Goal: Book appointment/travel/reservation

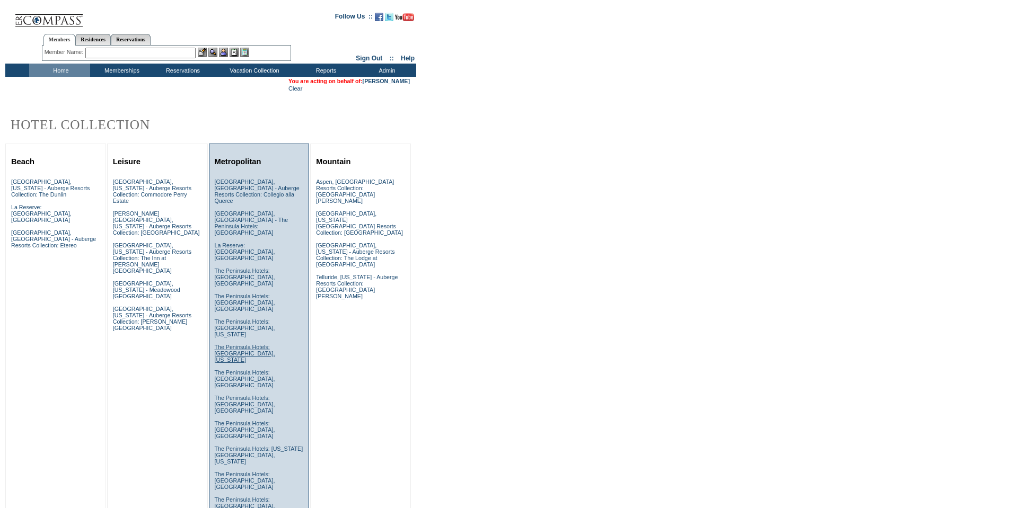
click at [226, 344] on link "The Peninsula Hotels: [GEOGRAPHIC_DATA], [US_STATE]" at bounding box center [245, 353] width 60 height 19
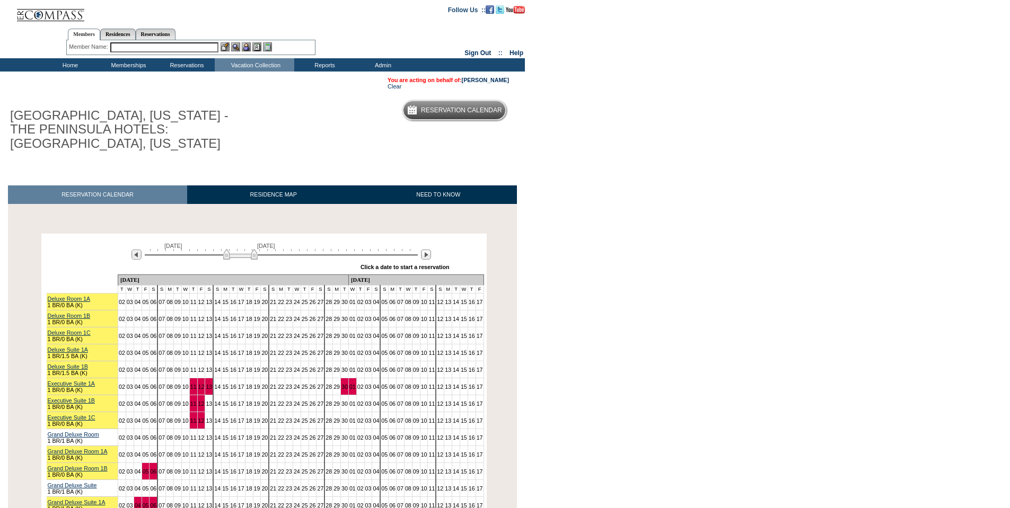
click at [237, 249] on img at bounding box center [240, 254] width 34 height 11
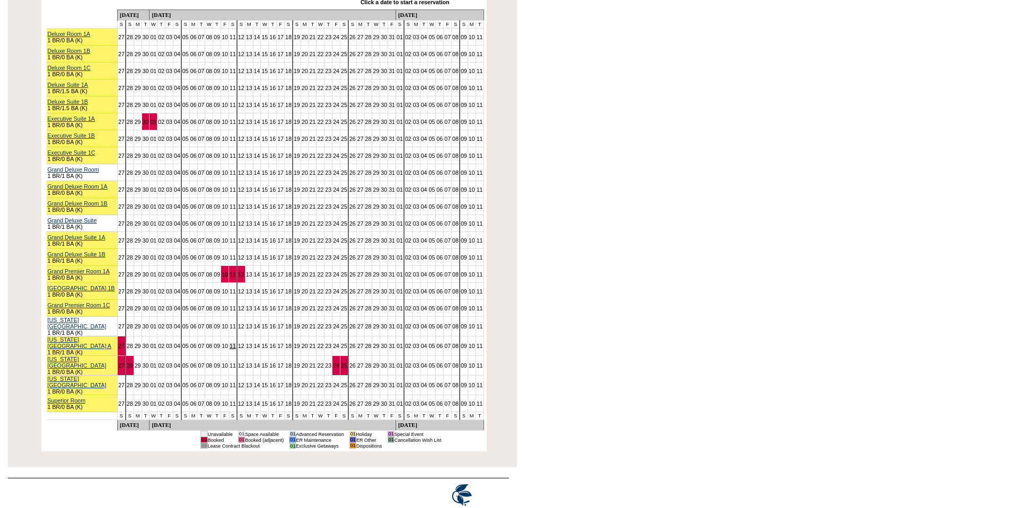
scroll to position [212, 0]
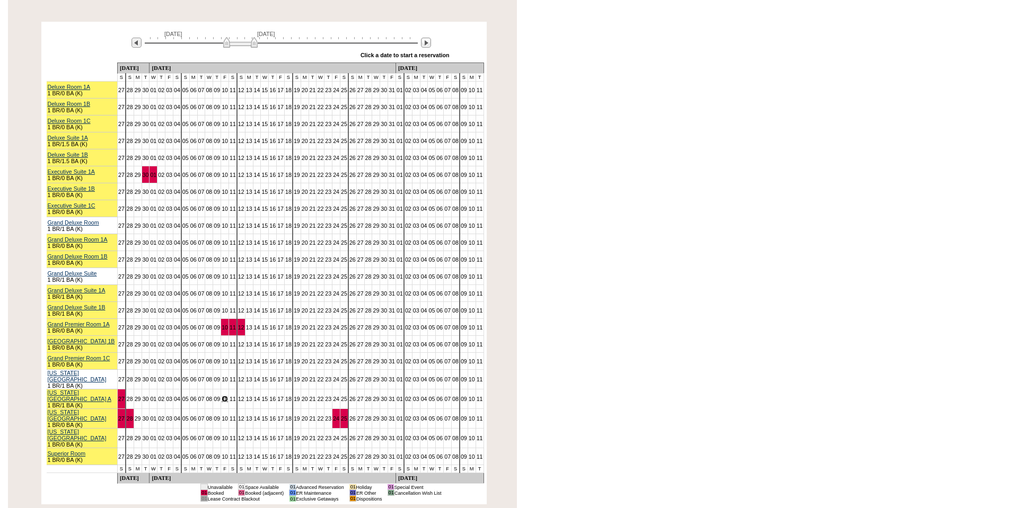
click at [222, 396] on link "10" at bounding box center [225, 399] width 6 height 6
